Goal: Task Accomplishment & Management: Use online tool/utility

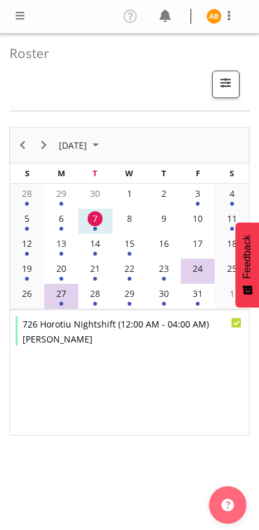
click at [20, 17] on span at bounding box center [19, 15] width 15 height 15
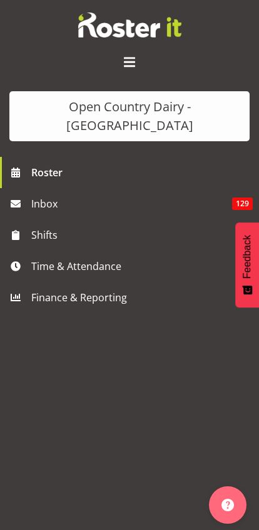
click at [34, 257] on span "Time & Attendance" at bounding box center [132, 266] width 202 height 19
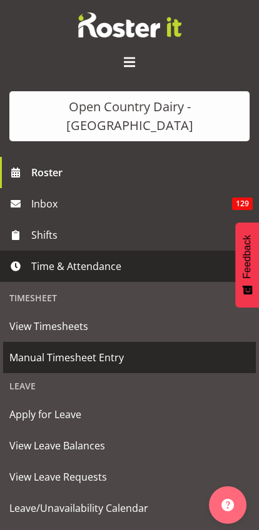
click at [21, 348] on span "Manual Timesheet Entry" at bounding box center [129, 357] width 240 height 19
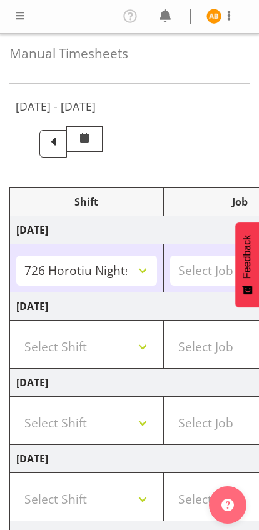
select select "78987"
select select "78954"
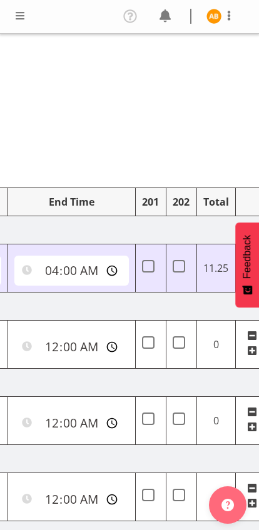
scroll to position [0, 588]
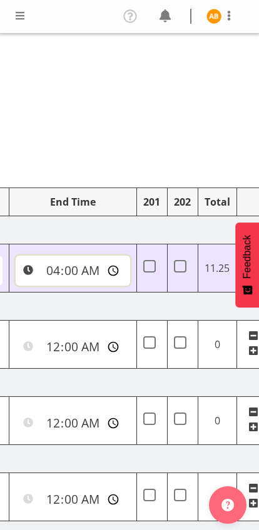
click at [34, 269] on input "04:00:00" at bounding box center [73, 271] width 114 height 30
type input "05:30:00"
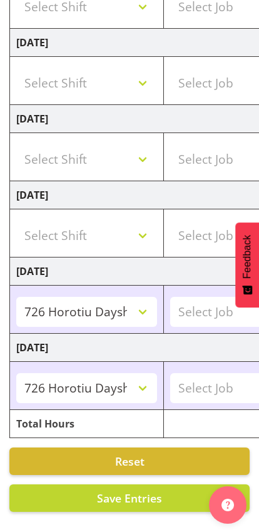
scroll to position [0, 0]
click at [142, 501] on span "Save Entries" at bounding box center [129, 498] width 65 height 15
click at [156, 499] on span "Save Entries" at bounding box center [129, 498] width 65 height 15
